Goal: Task Accomplishment & Management: Manage account settings

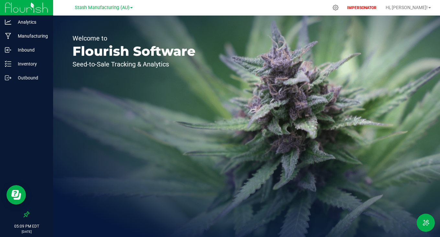
click at [355, 0] on nav "Stash Manufacturing (AU) IMPERSONATOR Hi, [PERSON_NAME]!" at bounding box center [246, 8] width 387 height 16
click at [339, 8] on icon at bounding box center [335, 7] width 7 height 7
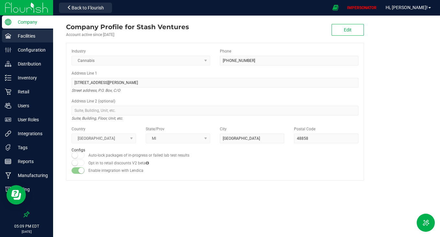
click at [33, 38] on p "Facilities" at bounding box center [30, 36] width 39 height 8
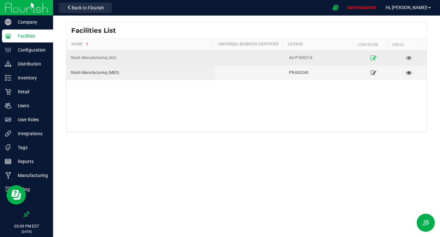
click at [371, 59] on icon at bounding box center [374, 57] width 6 height 5
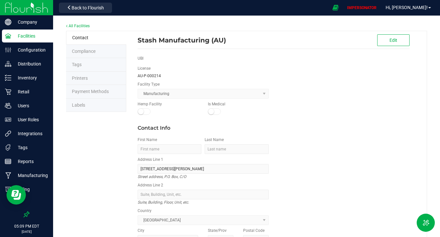
click at [81, 103] on span "Labels" at bounding box center [78, 104] width 13 height 5
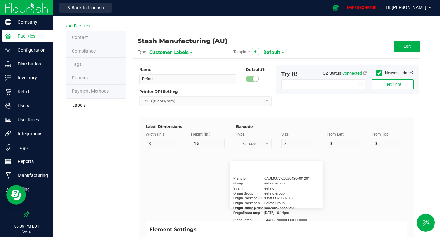
type input "2.25"
type input "1.25"
type input "20"
type input "5"
type input "Customer"
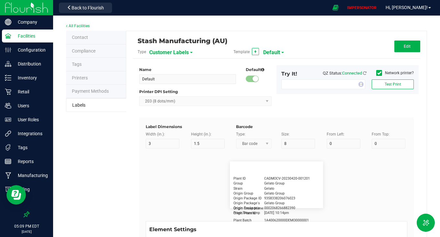
type input "15"
type input "5"
type input "[PERSON_NAME]"
type input "Product"
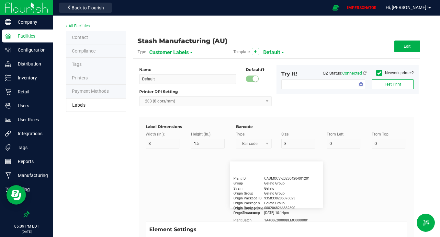
type input "15"
type input "5"
type input "10"
type input "GSC Oil Tincture"
type input "Qty"
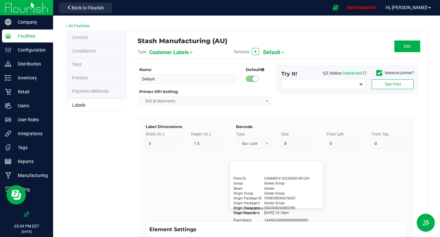
type input "5"
type input "15"
type input "3 ea"
type input "Physician"
type input "15"
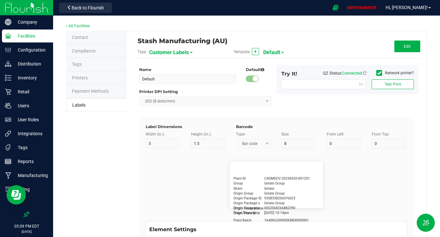
type input "5"
type input "Docfirst Doclast, MD."
type input "Order Date"
type input "15"
type input "5"
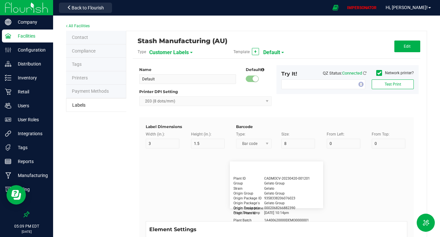
type input "25"
type input "4/20/2019 1:17 pm"
type input "Package ID"
type input "15"
type input "5"
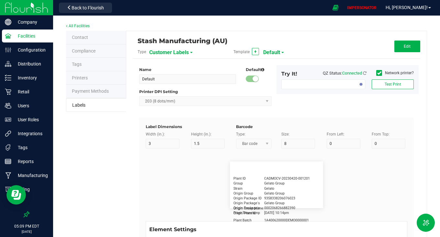
type input "10"
type input "CADMODS-20230420-096"
type input "Lot Number"
type input "15"
type input "5"
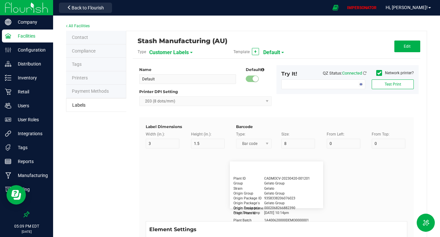
type input "10"
type input "LOTPXGDP-0912"
type input "Warning"
type input "15"
type input "5"
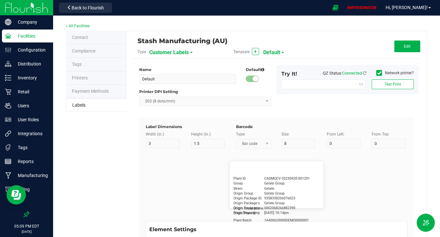
type input "30"
type input "Type Warning Here"
type input "Brand"
type input "15"
type input "5"
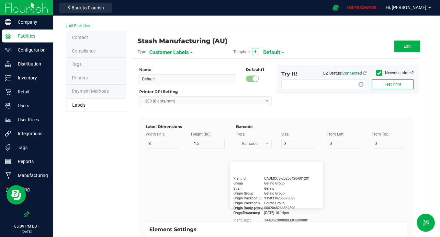
type input "30"
type input "Cannabis Co."
type input "NDC Number"
type input "15"
type input "5"
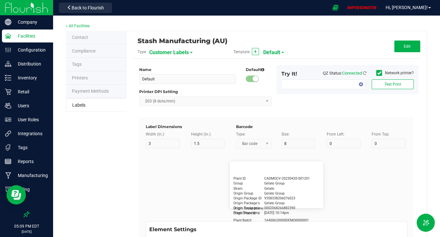
type input "30"
type input "0777-3105-02"
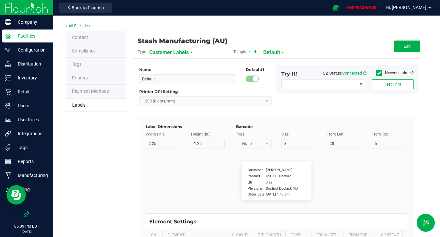
click at [179, 50] on span "Customer Labels" at bounding box center [169, 52] width 40 height 11
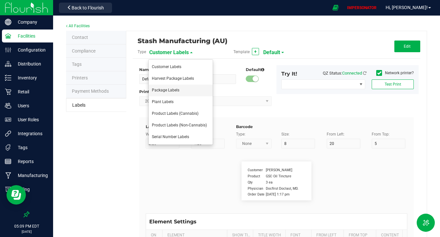
click at [165, 86] on li "Package Labels" at bounding box center [181, 91] width 64 height 12
type input "4"
type input "3"
type input "5"
type input "40"
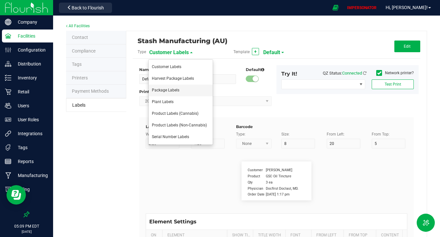
type input "Package ID"
type input "25"
type input "10"
type input "CADMODS-20200420-096"
type input "SKU Name"
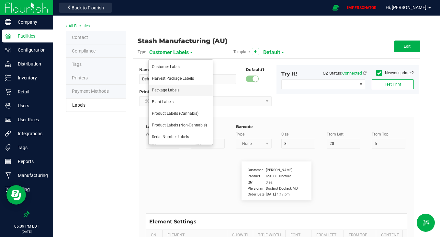
type input "25"
type input "10"
type input "Gelato Pen"
type input "Strain"
type input "25"
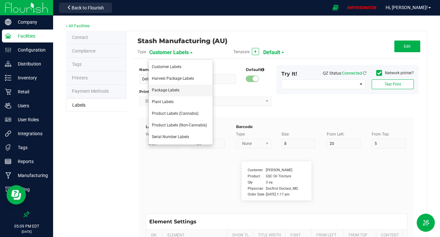
type input "10"
type input "Gelato"
type input "Size"
type input "25"
type input "10"
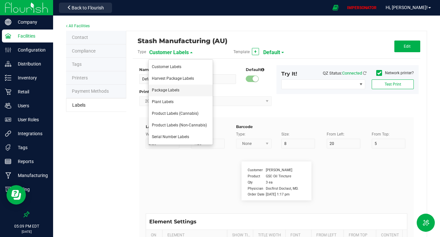
type input "44 ea"
type input "Package Date"
type input "25"
type input "10"
type input "4/20/2019 10:14pm"
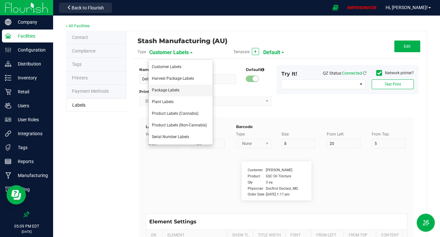
type input "Lot Number"
type input "25"
type input "10"
type input "30"
type input "LOT918234"
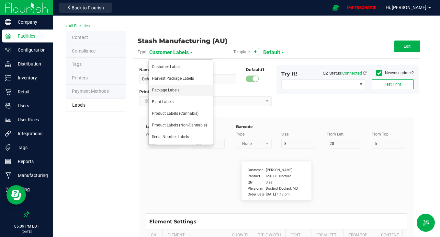
type input "SKU"
type input "25"
type input "10"
type input "30"
type input "42P017"
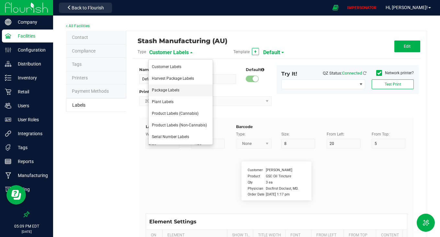
type input "Ref Field 1"
type input "25"
type input "10"
type input "35"
type input "Ref Field 1 Value"
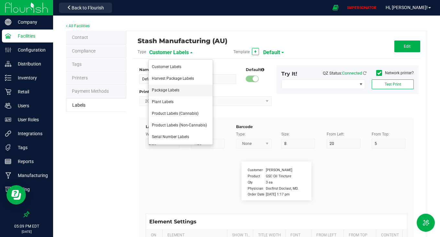
type input "Ref Field 2"
type input "25"
type input "10"
type input "35"
type input "Ref Field 2 Value"
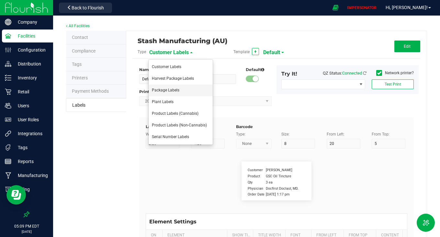
type input "Ref Field 3"
type input "25"
type input "10"
type input "35"
type input "Ref Field 3 Value"
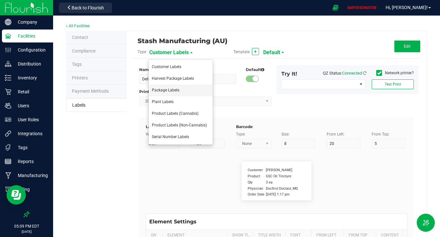
type input "Item Ref Field 1"
type input "25"
type input "10"
type input "35"
type input "Item Ref Field 1 Value"
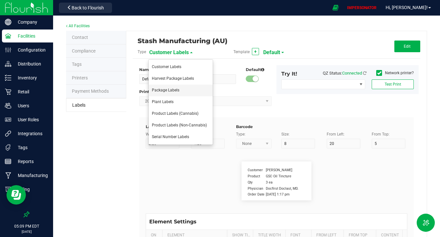
type input "Item Ref Field 2"
type input "25"
type input "10"
type input "35"
type input "Item Ref Field 2 Value"
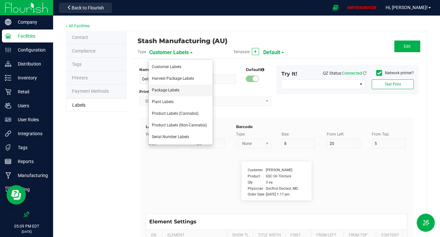
type input "Item Ref Field 3"
type input "25"
type input "10"
type input "35"
type input "Item Ref Field 3 Value"
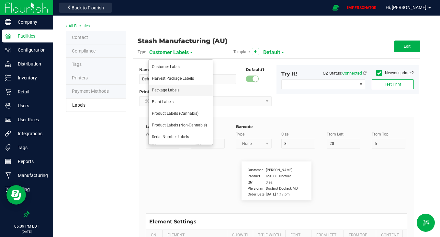
type input "Item Ref Field 4"
type input "25"
type input "10"
type input "35"
type input "Item Ref Field 4 Value"
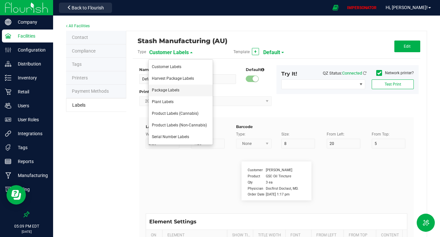
type input "Item Ref Field 5"
type input "25"
type input "10"
type input "35"
type input "Item Ref Field 5 Value"
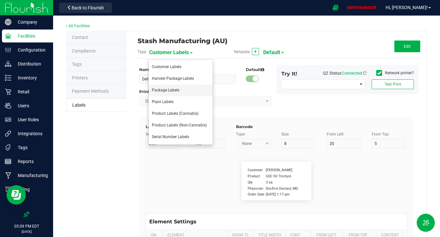
type input "NDC Number"
type input "25"
type input "10"
type input "35"
type input "0777-3105-02"
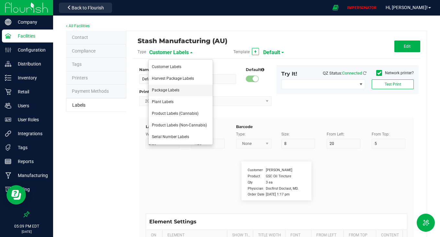
type input "Number of Servings"
type input "25"
type input "10"
type input "35"
type input "4 servings/item"
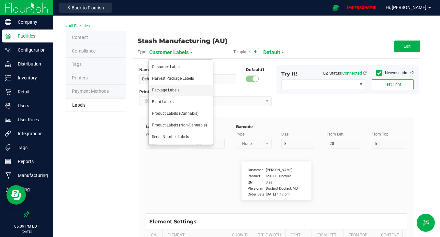
type input "Serving Size"
type input "25"
type input "10"
type input "35"
type input "1 cup"
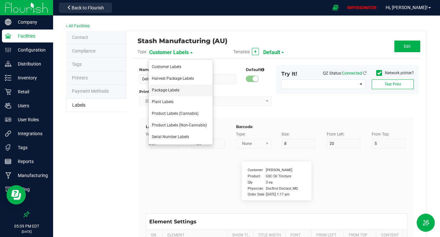
type input "Serving Size (Grams)"
type input "25"
type input "10"
type input "35"
type input "4 g"
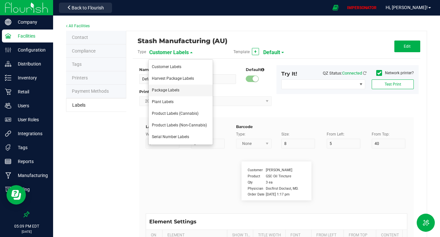
type input "Doses Per Unit"
type input "25"
type input "10"
type input "35"
type input "20"
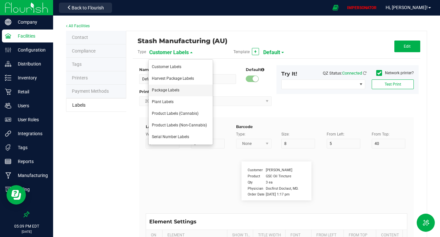
type input "Item Ingredients"
type input "25"
type input "10"
type input "35"
type input "Ingredient one, ingredient two"
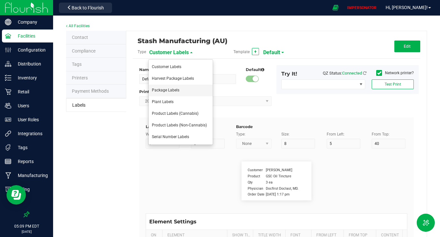
type input "METRC Item Ingredients"
type input "25"
type input "10"
type input "35"
type input "Ingredient one, ingredient two"
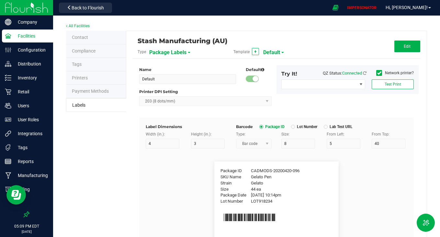
click at [271, 51] on span "Default" at bounding box center [271, 52] width 17 height 11
click at [347, 43] on div "Edit" at bounding box center [373, 47] width 96 height 12
click at [89, 1] on div "Back to Flourish" at bounding box center [85, 7] width 58 height 13
click at [85, 9] on span "Back to Flourish" at bounding box center [88, 7] width 32 height 5
